Goal: Task Accomplishment & Management: Manage account settings

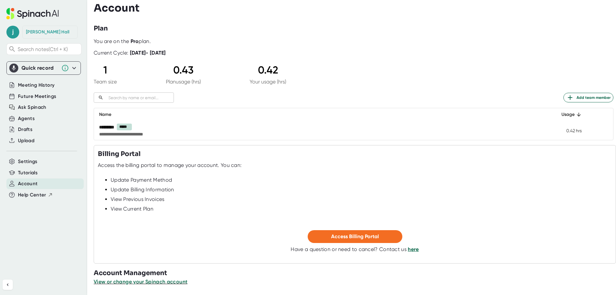
scroll to position [4, 0]
click at [153, 281] on span "View or change your Spinach account" at bounding box center [141, 281] width 94 height 6
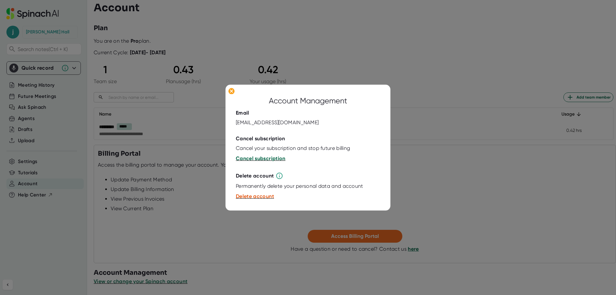
click at [248, 159] on span "Cancel subscription" at bounding box center [261, 158] width 50 height 6
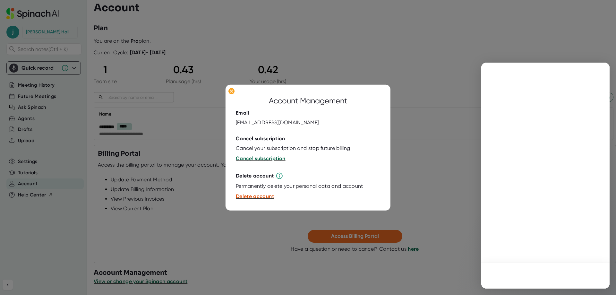
scroll to position [0, 0]
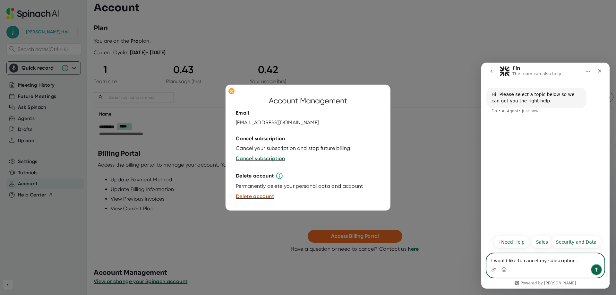
click at [595, 269] on icon "Send a message…" at bounding box center [597, 270] width 4 height 4
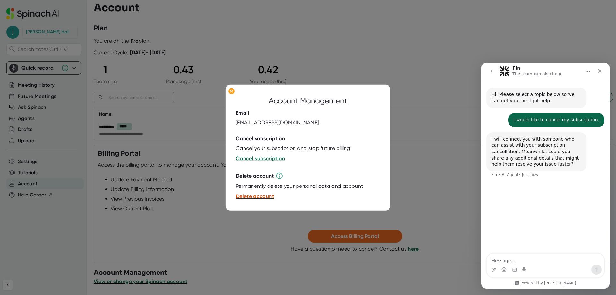
click at [500, 261] on textarea "Message…" at bounding box center [545, 259] width 117 height 11
click at [521, 263] on textarea "No issues. It is redundant" at bounding box center [545, 259] width 117 height 11
click at [544, 261] on textarea "No issues. It is a redundant" at bounding box center [545, 259] width 117 height 11
click at [546, 259] on textarea "No issues. It is a redundant" at bounding box center [545, 259] width 117 height 11
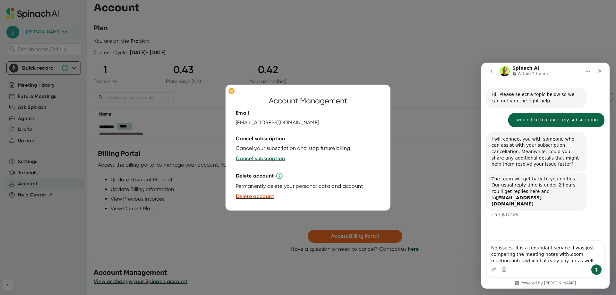
type textarea "No issues. It is a redundant service. I was just comparing the meeting notes wi…"
click at [595, 272] on icon "Send a message…" at bounding box center [596, 269] width 5 height 5
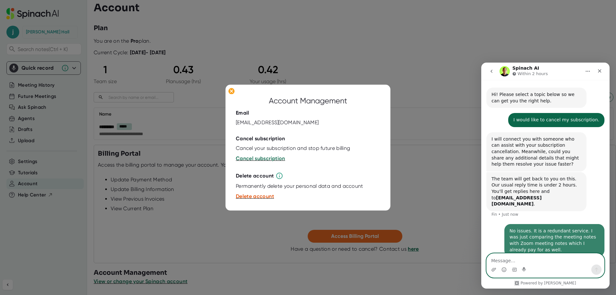
scroll to position [3, 0]
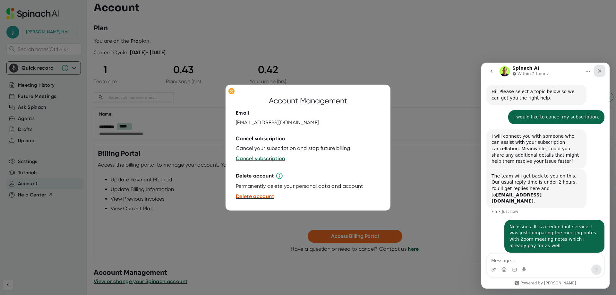
click at [601, 68] on icon "Close" at bounding box center [599, 70] width 5 height 5
